Goal: Task Accomplishment & Management: Use online tool/utility

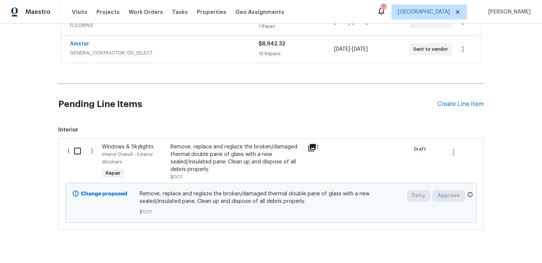
scroll to position [178, 0]
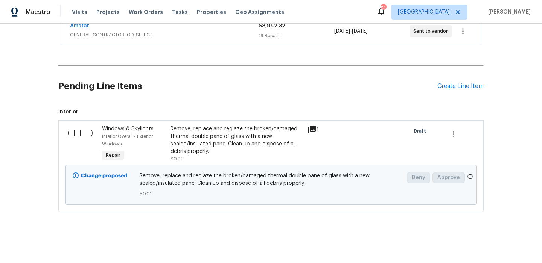
click at [76, 132] on input "checkbox" at bounding box center [80, 133] width 21 height 16
checkbox input "true"
click at [501, 241] on span "Create Work Order" at bounding box center [498, 244] width 50 height 9
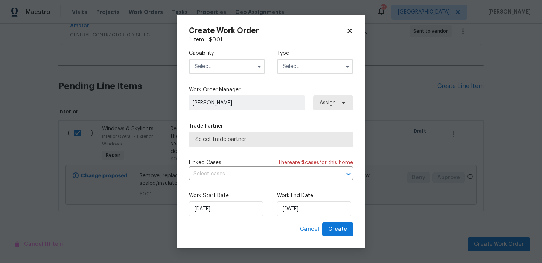
click at [248, 58] on div "Capability" at bounding box center [227, 62] width 76 height 24
click at [246, 65] on input "text" at bounding box center [227, 66] width 76 height 15
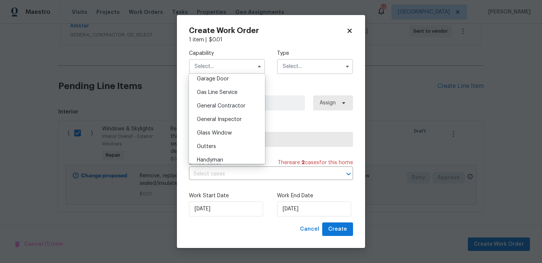
scroll to position [340, 0]
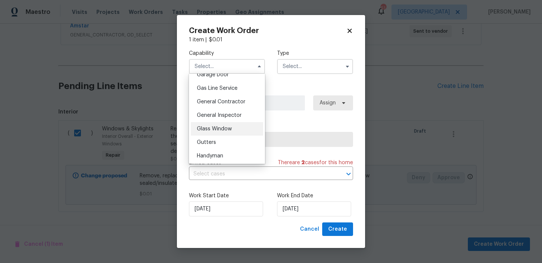
click at [239, 130] on div "Glass Window" at bounding box center [227, 129] width 72 height 14
type input "Glass Window"
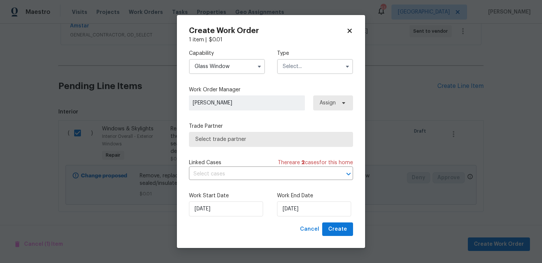
click at [259, 101] on span "[PERSON_NAME]" at bounding box center [247, 103] width 108 height 8
click at [248, 134] on span "Select trade partner" at bounding box center [271, 139] width 164 height 15
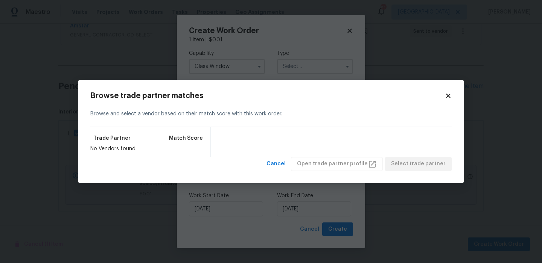
click at [449, 96] on icon at bounding box center [448, 96] width 7 height 7
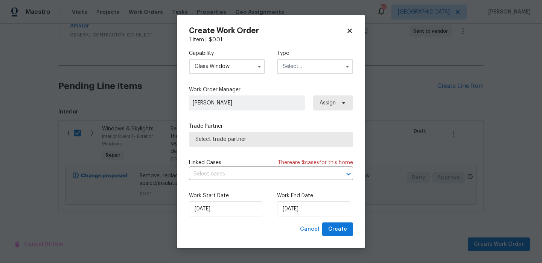
click at [316, 67] on input "text" at bounding box center [315, 66] width 76 height 15
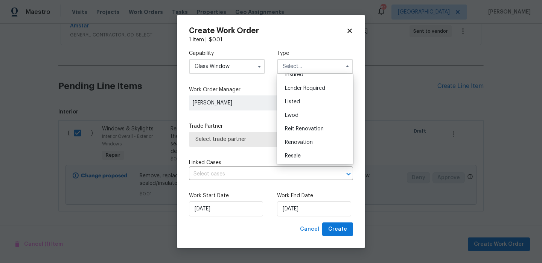
scroll to position [76, 0]
click at [310, 113] on span "Renovation" at bounding box center [299, 114] width 28 height 5
type input "Renovation"
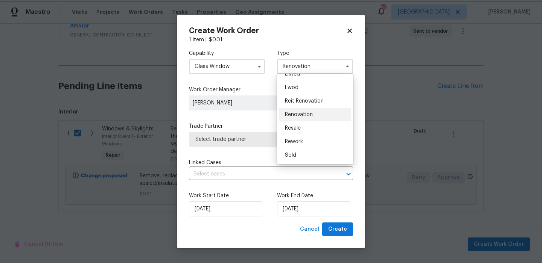
scroll to position [0, 0]
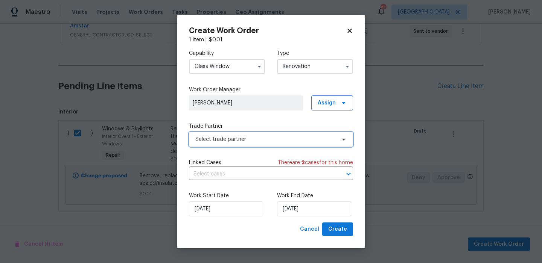
click at [267, 141] on span "Select trade partner" at bounding box center [265, 140] width 140 height 8
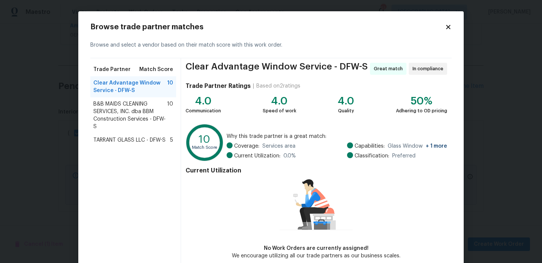
click at [133, 119] on span "B&B MAIDS CLEANING SERVICES, INC. dba BBM Construction Services - DFW-S" at bounding box center [130, 115] width 74 height 30
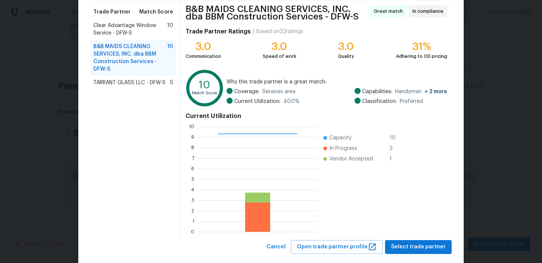
scroll to position [71, 0]
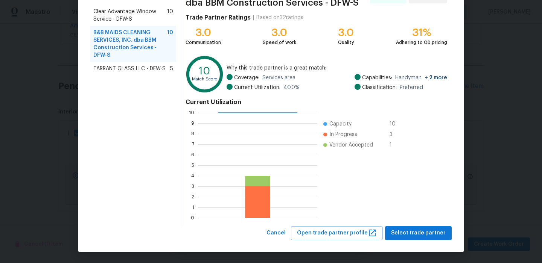
click at [130, 68] on span "TARRANT GLASS LLC - DFW-S" at bounding box center [129, 69] width 72 height 8
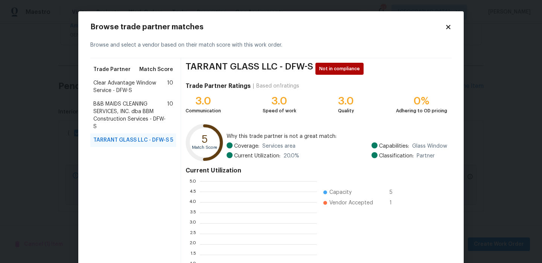
scroll to position [105, 117]
click at [133, 102] on span "B&B MAIDS CLEANING SERVICES, INC. dba BBM Construction Services - DFW-S" at bounding box center [130, 115] width 74 height 30
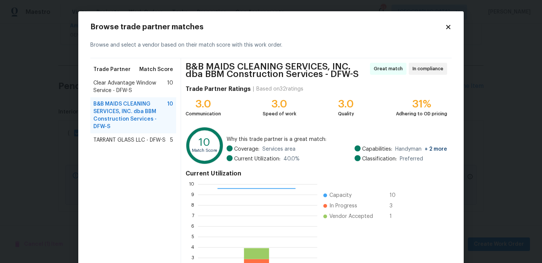
scroll to position [71, 0]
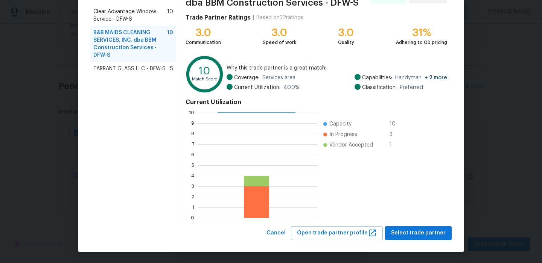
click at [139, 22] on span "Clear Advantage Window Service - DFW-S" at bounding box center [130, 15] width 74 height 15
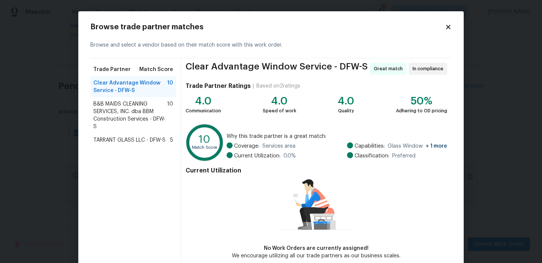
click at [133, 113] on span "B&B MAIDS CLEANING SERVICES, INC. dba BBM Construction Services - DFW-S" at bounding box center [130, 115] width 74 height 30
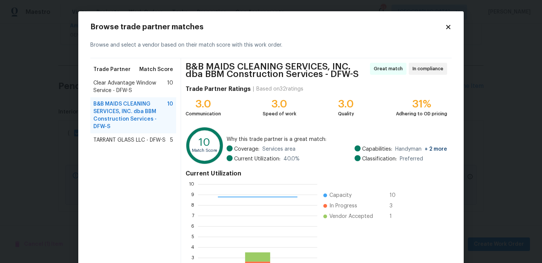
scroll to position [71, 0]
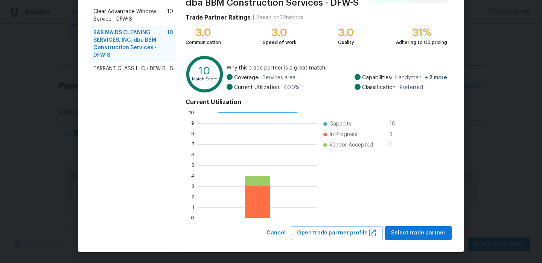
click at [401, 225] on div "B&B MAIDS CLEANING SERVICES, INC. dba BBM Construction Services - DFW-S Great m…" at bounding box center [316, 107] width 270 height 240
click at [401, 229] on span "Select trade partner" at bounding box center [418, 233] width 55 height 9
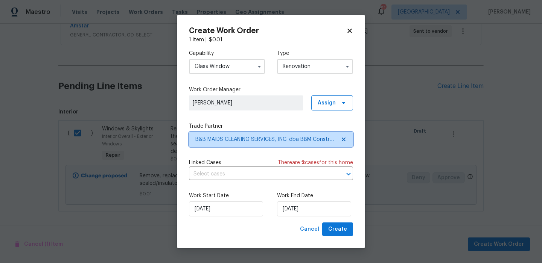
scroll to position [0, 0]
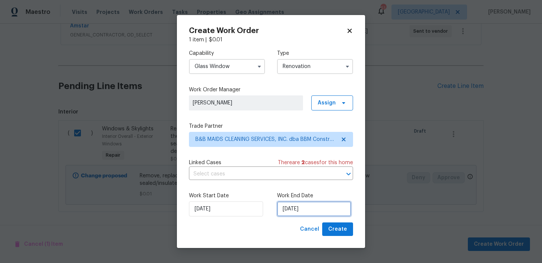
click at [313, 209] on input "[DATE]" at bounding box center [314, 209] width 74 height 15
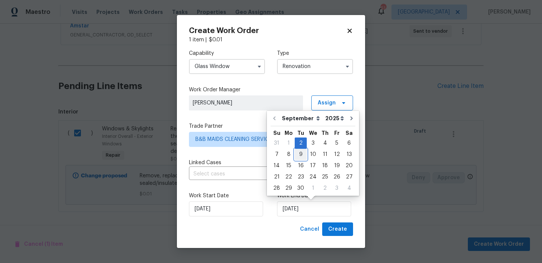
click at [302, 159] on div "9" at bounding box center [300, 154] width 12 height 11
type input "[DATE]"
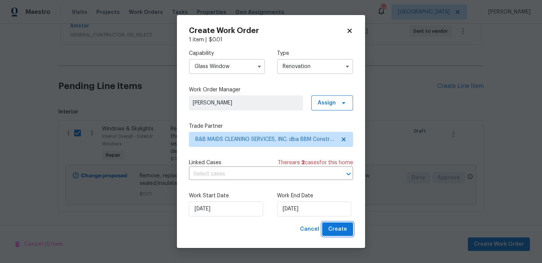
click at [348, 231] on button "Create" at bounding box center [337, 230] width 31 height 14
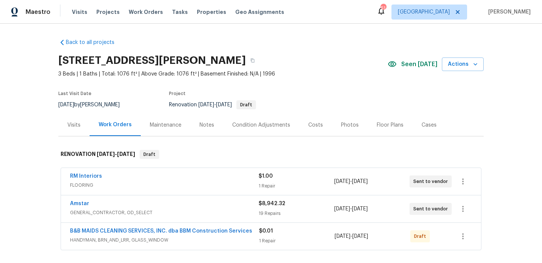
scroll to position [67, 0]
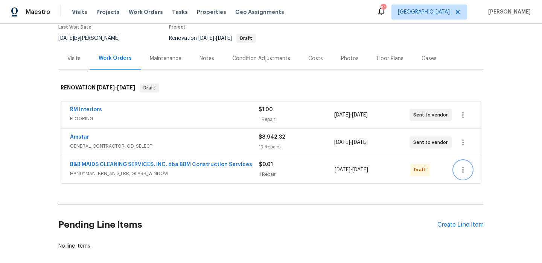
click at [461, 172] on icon "button" at bounding box center [462, 169] width 9 height 9
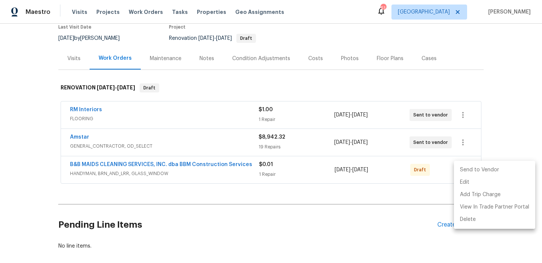
click at [478, 173] on li "Send to Vendor" at bounding box center [494, 170] width 81 height 12
